Goal: Share content: Share content

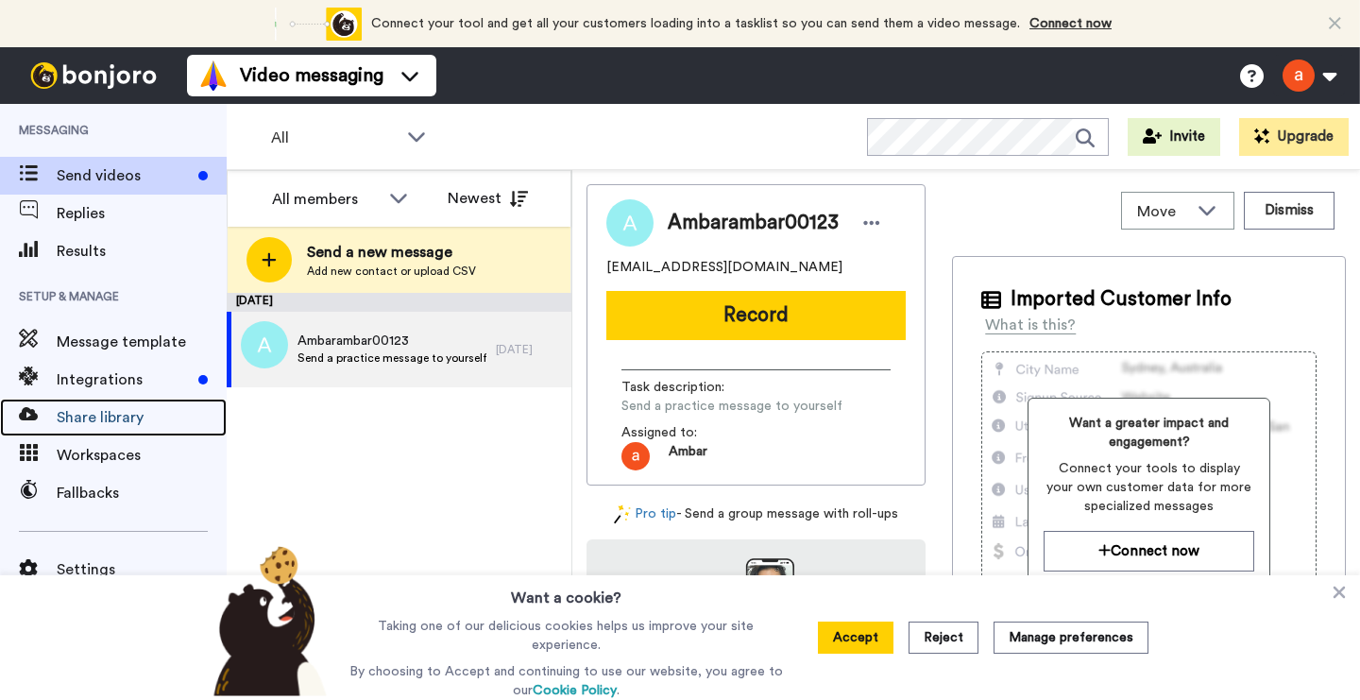
click at [119, 411] on span "Share library" at bounding box center [142, 417] width 170 height 23
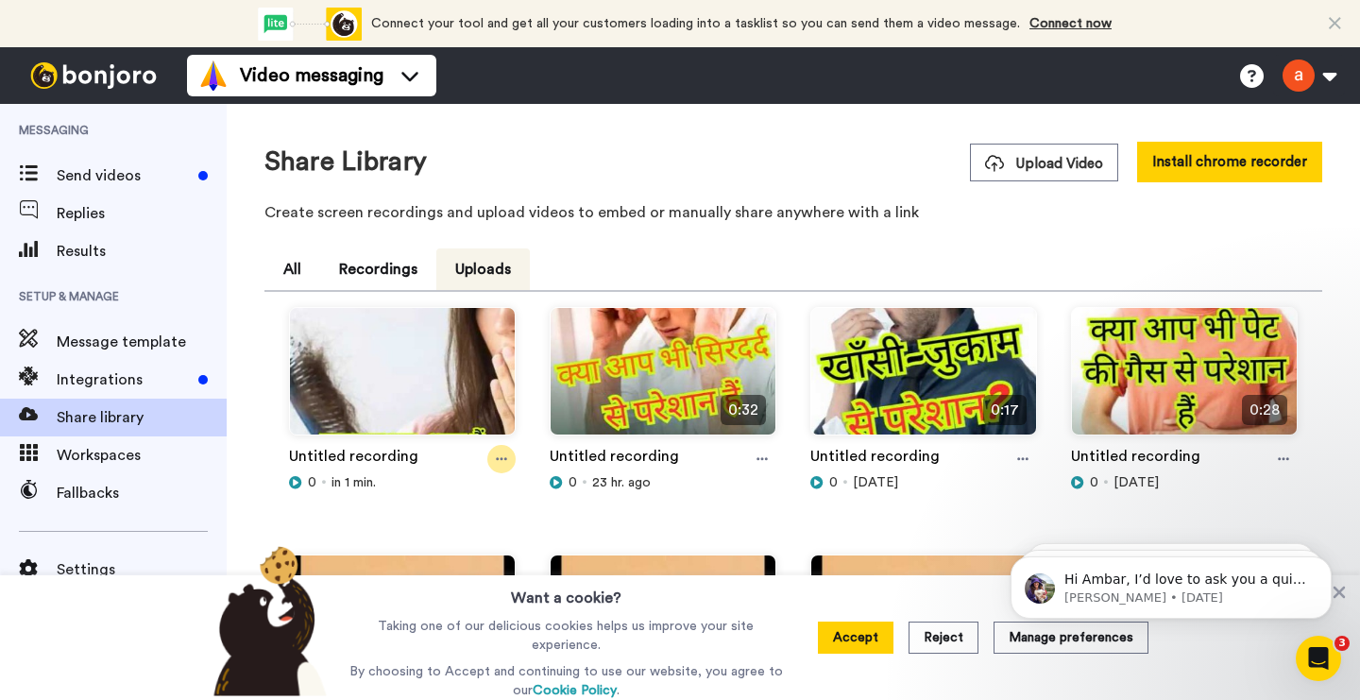
click at [505, 456] on icon at bounding box center [501, 458] width 11 height 13
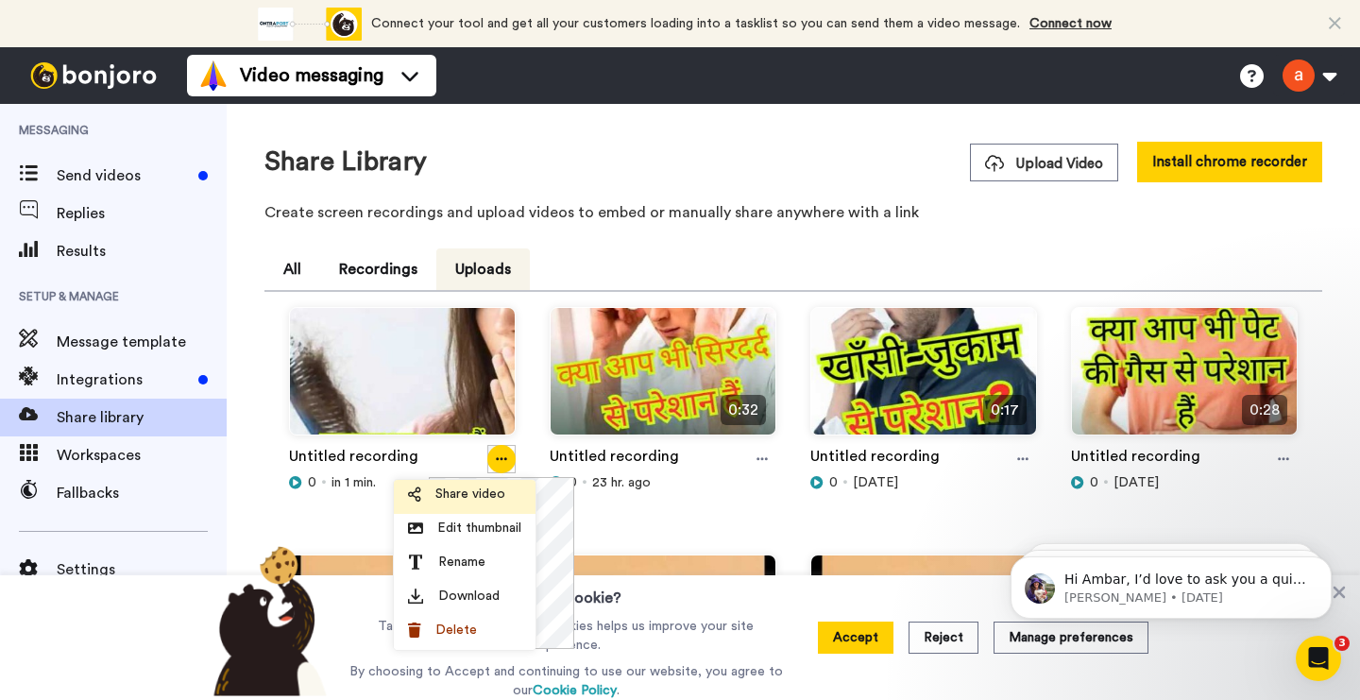
click at [457, 496] on span "Share video" at bounding box center [470, 493] width 70 height 19
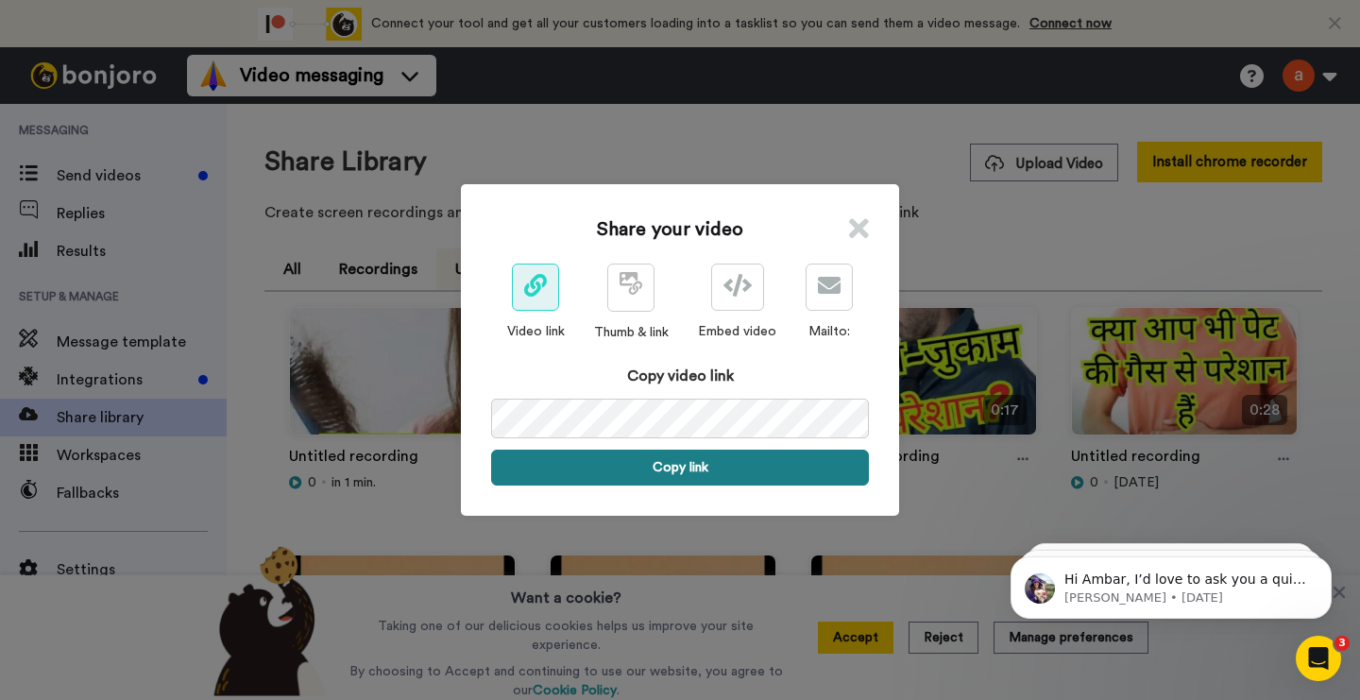
click at [674, 464] on button "Copy link" at bounding box center [680, 468] width 378 height 36
